Goal: Task Accomplishment & Management: Complete application form

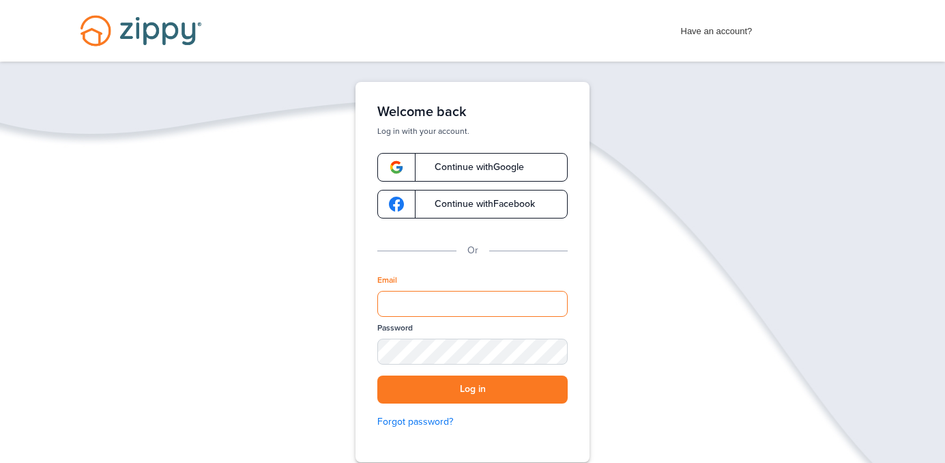
click at [482, 304] on input "Email" at bounding box center [472, 304] width 190 height 26
type input "**********"
click at [557, 347] on div "SHOW" at bounding box center [551, 352] width 30 height 13
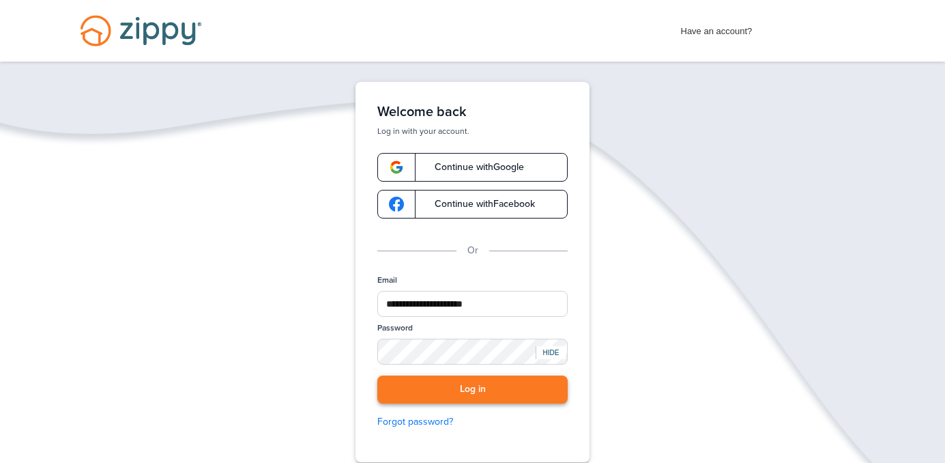
click at [511, 382] on button "Log in" at bounding box center [472, 389] width 190 height 28
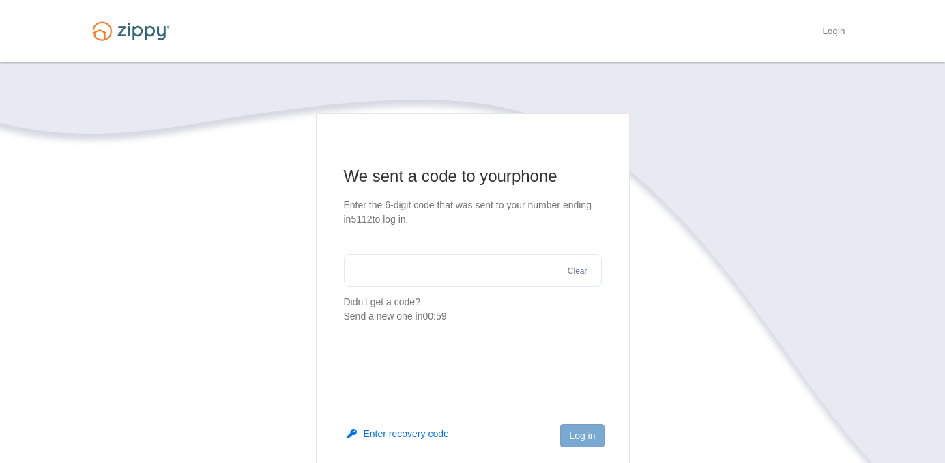
click at [511, 276] on input "text" at bounding box center [473, 270] width 258 height 33
click at [485, 270] on input "text" at bounding box center [473, 270] width 258 height 33
type input "******"
click at [579, 433] on button "Log in" at bounding box center [582, 435] width 44 height 23
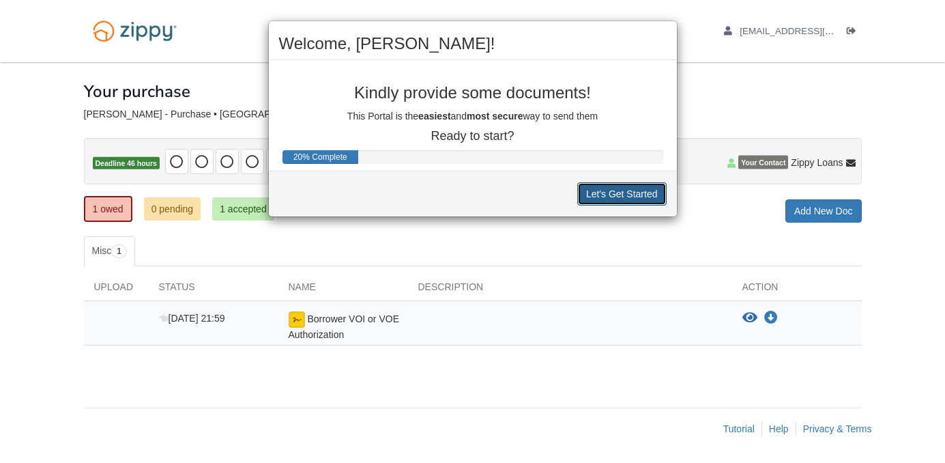
click at [593, 197] on button "Let's Get Started" at bounding box center [621, 193] width 89 height 23
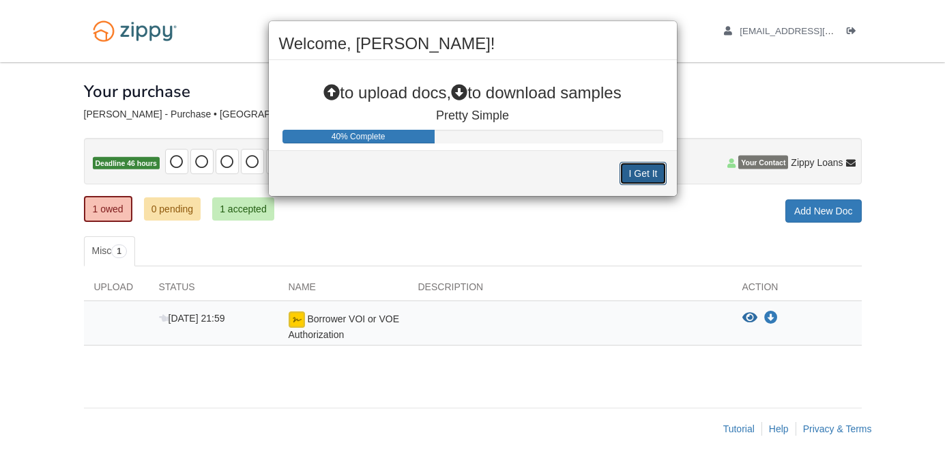
click at [634, 176] on button "I Get It" at bounding box center [643, 173] width 46 height 23
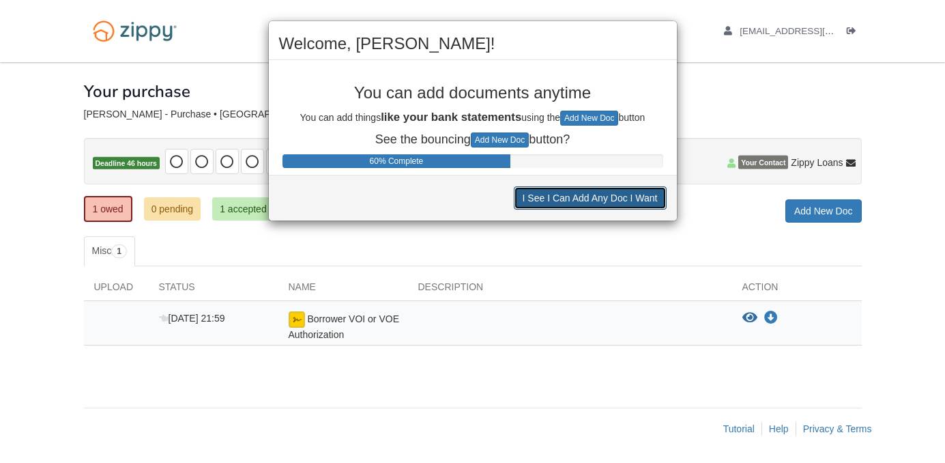
click at [605, 201] on button "I See I Can Add Any Doc I Want" at bounding box center [590, 197] width 153 height 23
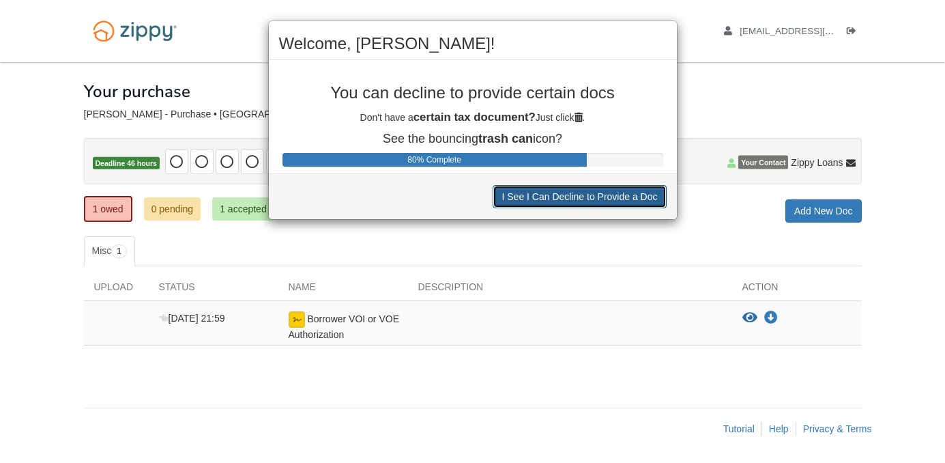
click at [605, 201] on button "I See I Can Decline to Provide a Doc" at bounding box center [579, 196] width 173 height 23
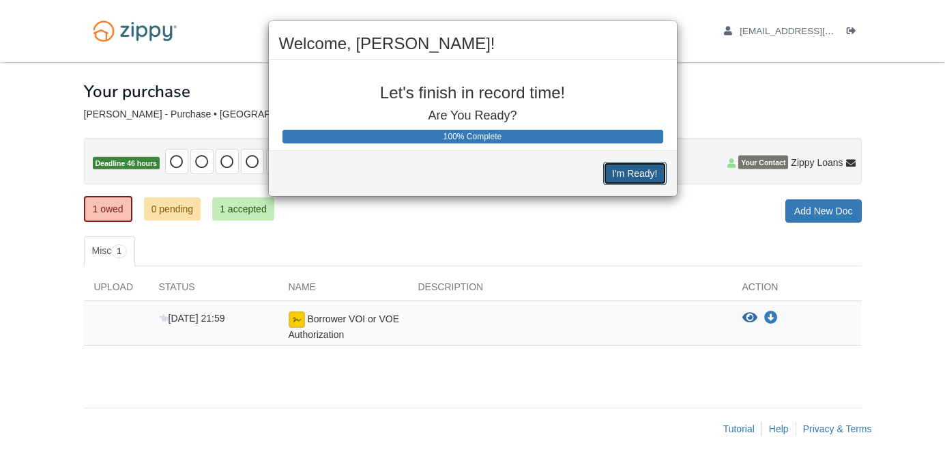
click at [629, 170] on button "I'm Ready!" at bounding box center [634, 173] width 63 height 23
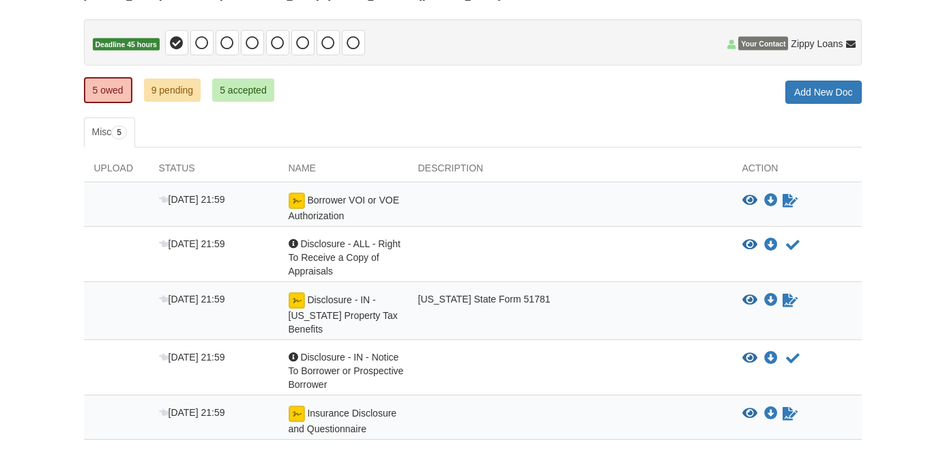
scroll to position [120, 0]
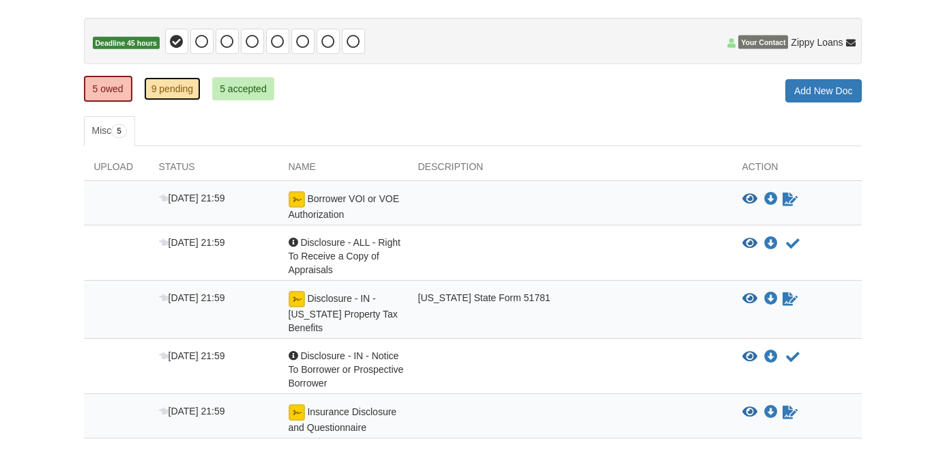
click at [194, 88] on link "9 pending" at bounding box center [172, 88] width 57 height 23
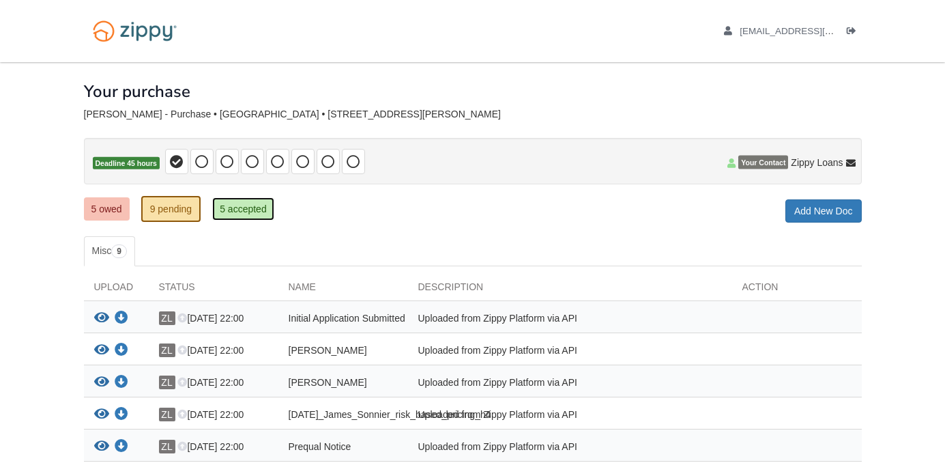
click at [243, 210] on link "5 accepted" at bounding box center [243, 208] width 62 height 23
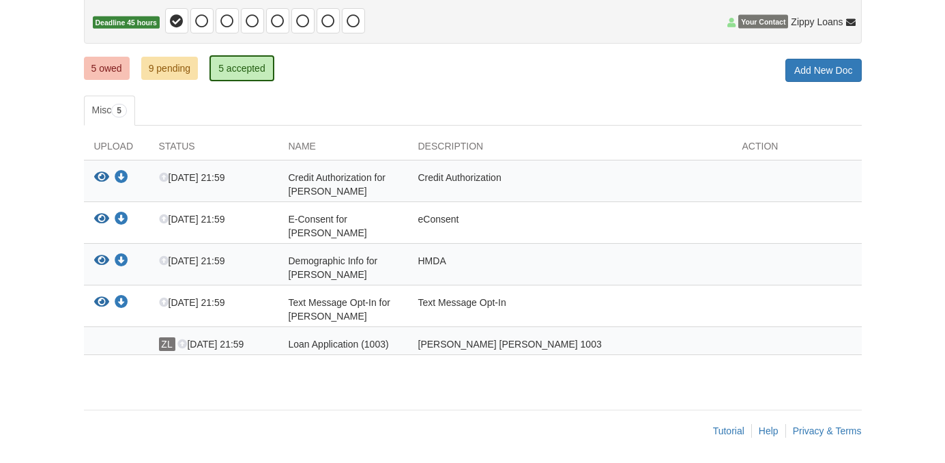
scroll to position [142, 0]
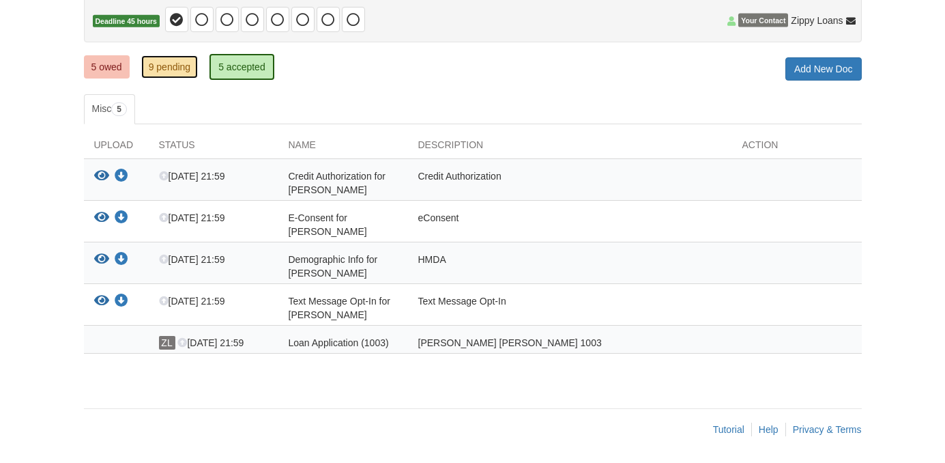
click at [174, 61] on link "9 pending" at bounding box center [169, 66] width 57 height 23
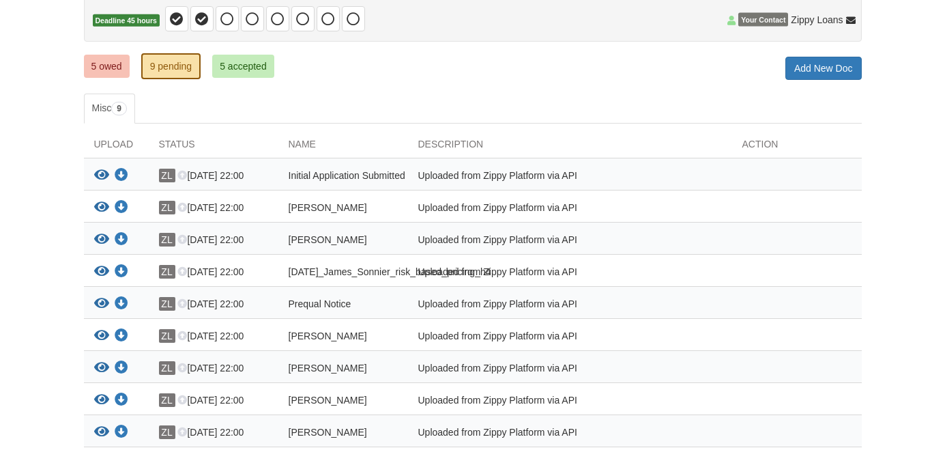
scroll to position [143, 0]
click at [119, 75] on link "5 owed" at bounding box center [107, 65] width 46 height 23
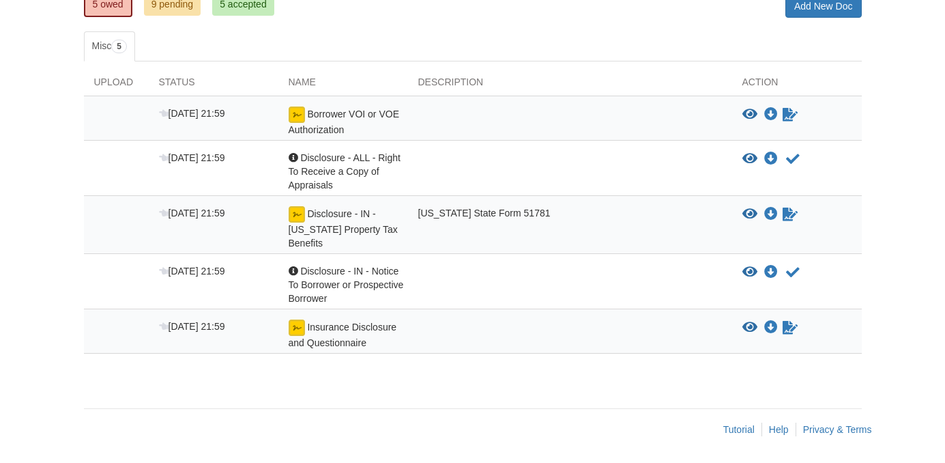
scroll to position [205, 0]
